Goal: Navigation & Orientation: Understand site structure

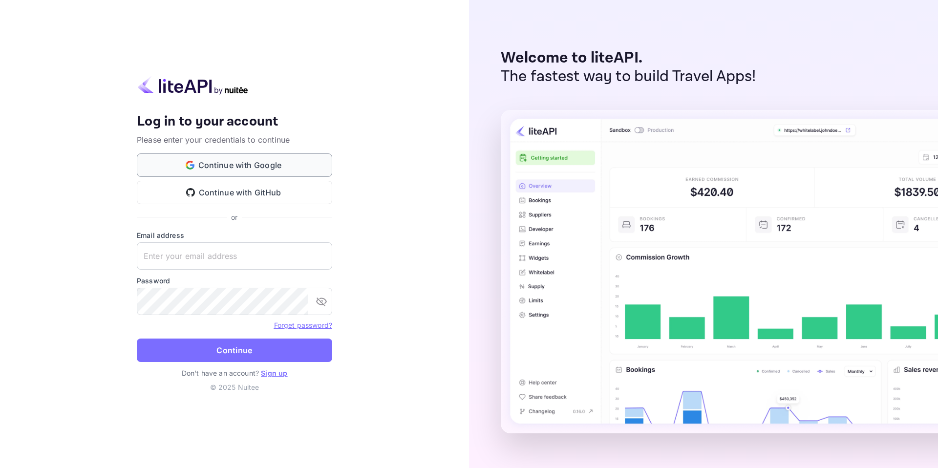
type input "[PERSON_NAME][EMAIL_ADDRESS][DOMAIN_NAME]"
click at [216, 166] on button "Continue with Google" at bounding box center [234, 164] width 195 height 23
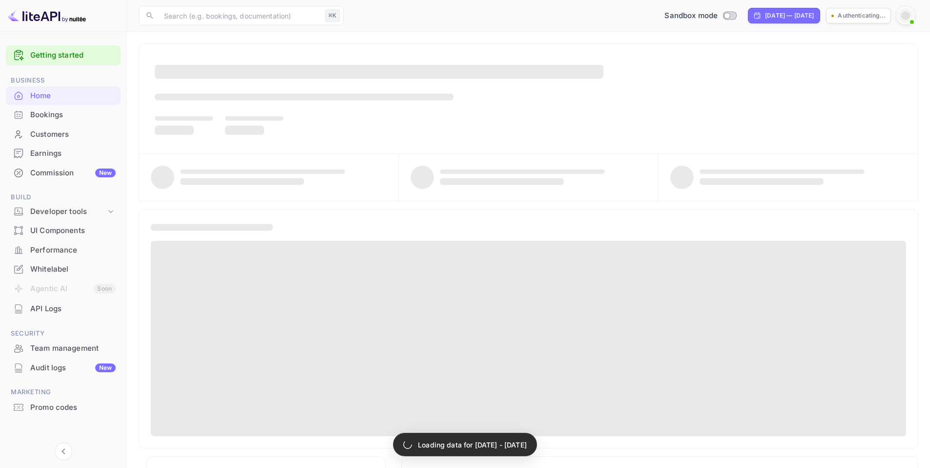
click at [76, 58] on link "Getting started" at bounding box center [72, 55] width 85 height 11
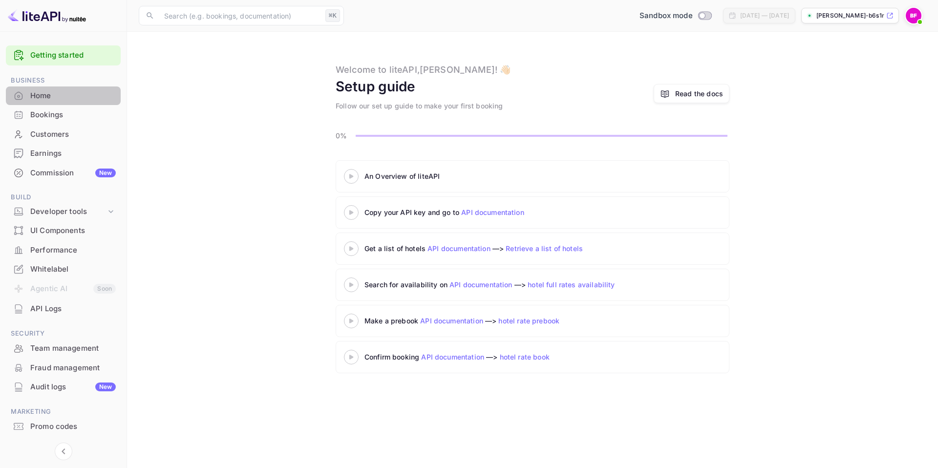
click at [44, 97] on div "Home" at bounding box center [72, 95] width 85 height 11
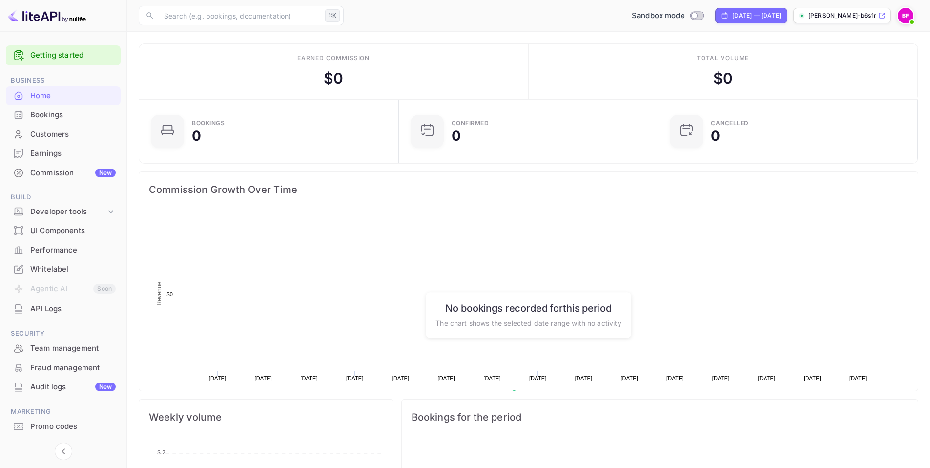
scroll to position [151, 246]
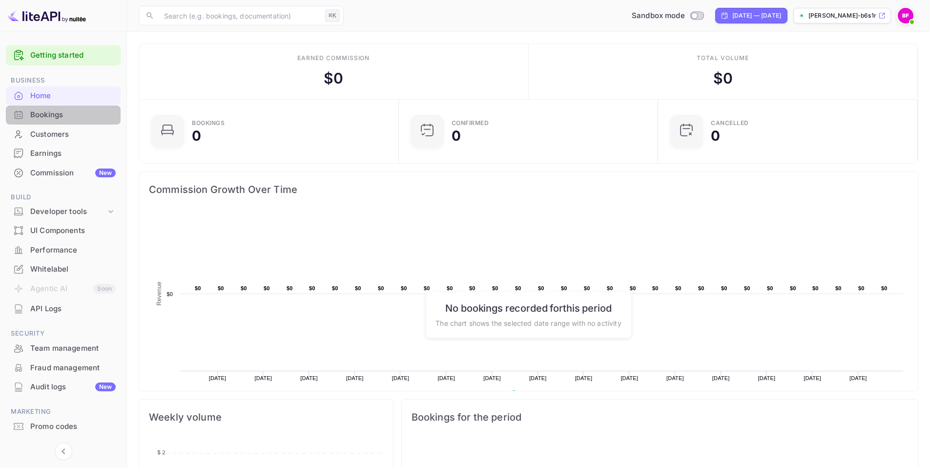
click at [42, 117] on div "Bookings" at bounding box center [72, 114] width 85 height 11
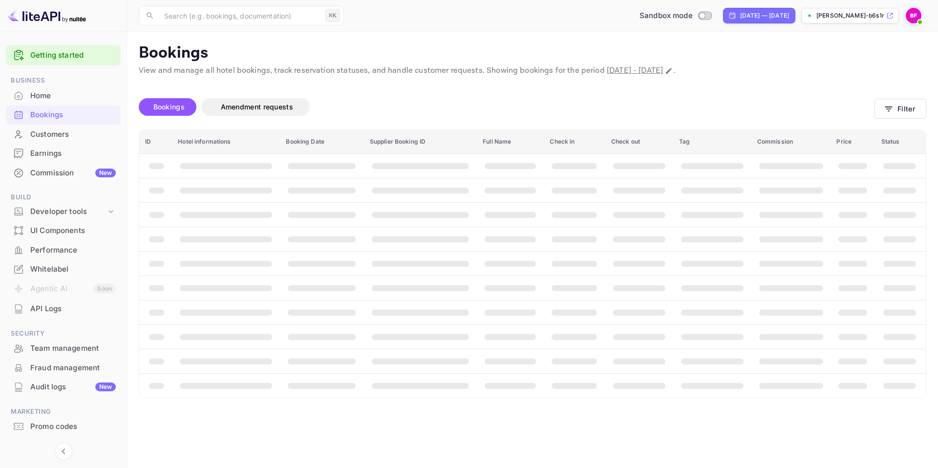
click at [51, 273] on div "Whitelabel" at bounding box center [72, 269] width 85 height 11
